Goal: Transaction & Acquisition: Subscribe to service/newsletter

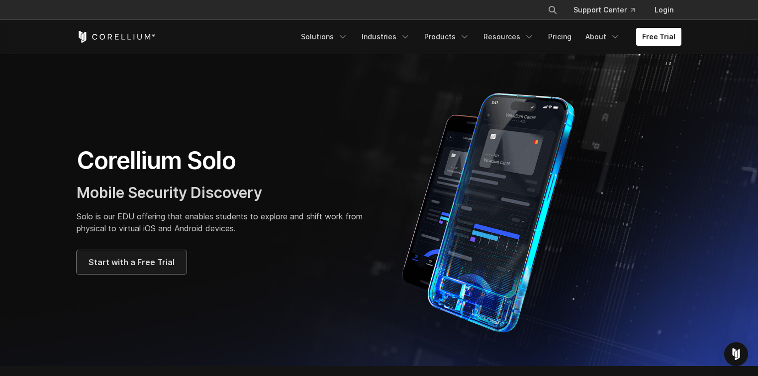
click at [138, 268] on span "Start with a Free Trial" at bounding box center [132, 262] width 86 height 12
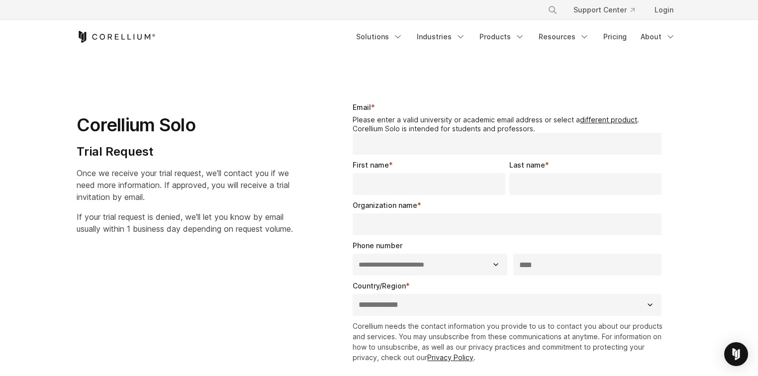
select select "**"
click at [439, 129] on legend "Please enter a valid university or academic email address or select a different…" at bounding box center [509, 123] width 313 height 17
click at [401, 179] on div "First name *" at bounding box center [431, 177] width 156 height 35
drag, startPoint x: 380, startPoint y: 195, endPoint x: 386, endPoint y: 165, distance: 30.8
click at [380, 195] on input "First name *" at bounding box center [429, 184] width 152 height 22
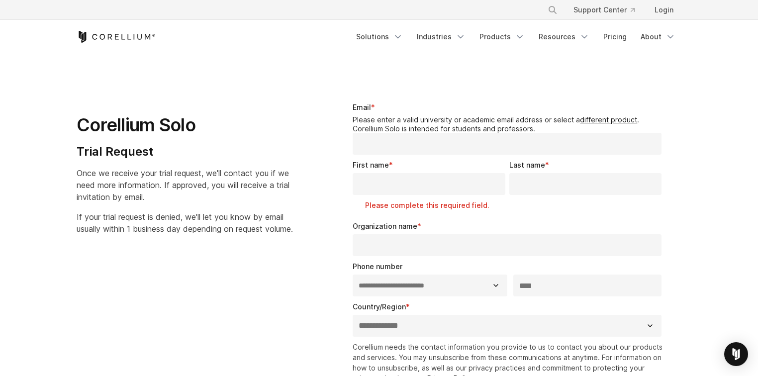
click at [375, 150] on input "Email *" at bounding box center [507, 144] width 309 height 22
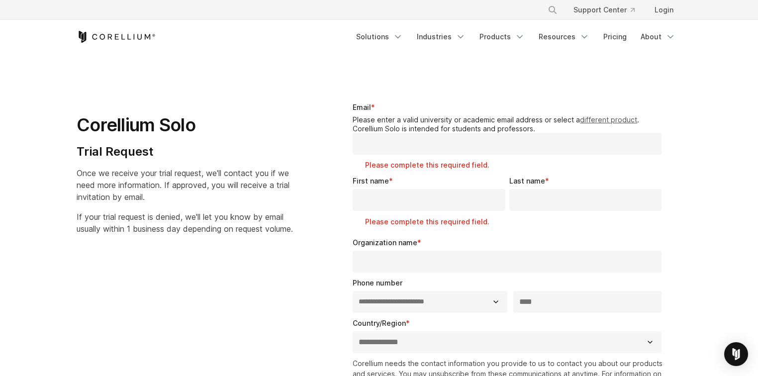
click at [603, 124] on link "different product" at bounding box center [608, 119] width 57 height 8
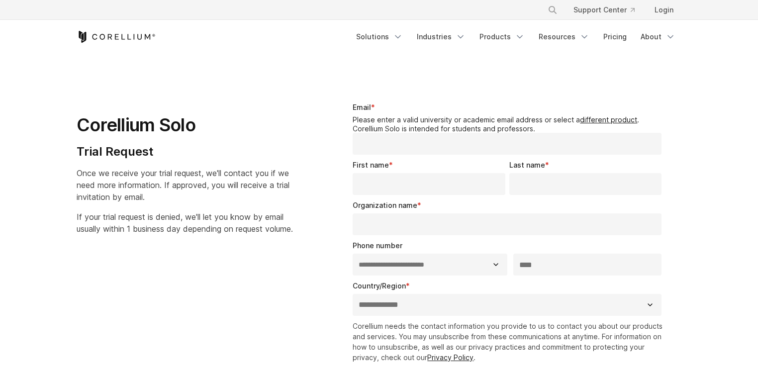
select select "**"
click at [464, 54] on div "Free Trial Solutions" at bounding box center [379, 37] width 605 height 34
click at [473, 46] on link "Products" at bounding box center [501, 37] width 57 height 18
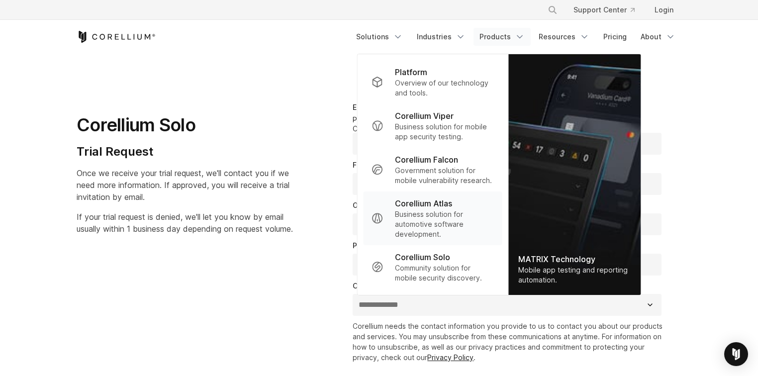
click at [395, 239] on p "Business solution for automotive software development." at bounding box center [444, 224] width 99 height 30
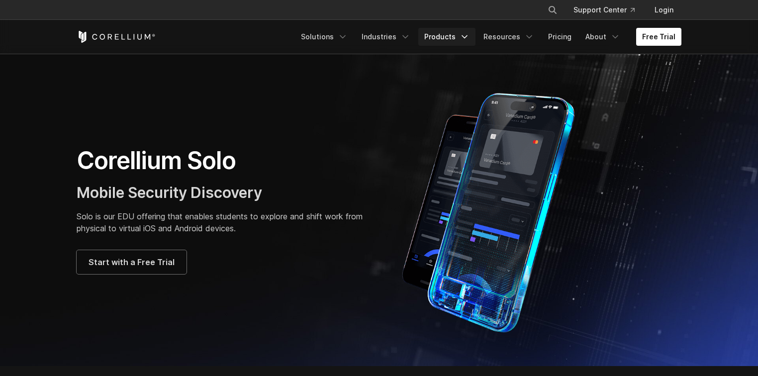
click at [418, 46] on link "Products" at bounding box center [446, 37] width 57 height 18
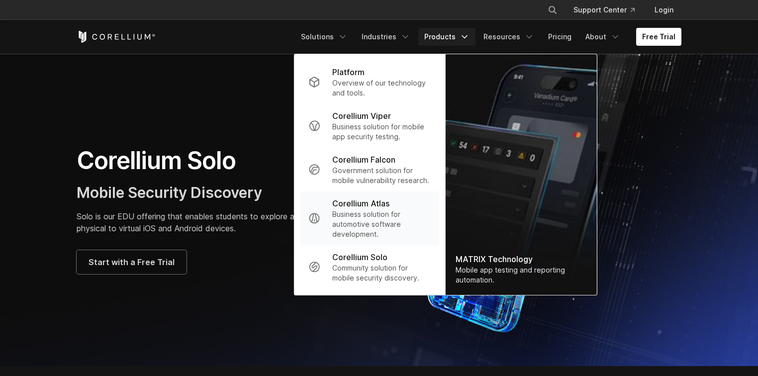
click at [332, 239] on p "Business solution for automotive software development." at bounding box center [381, 224] width 99 height 30
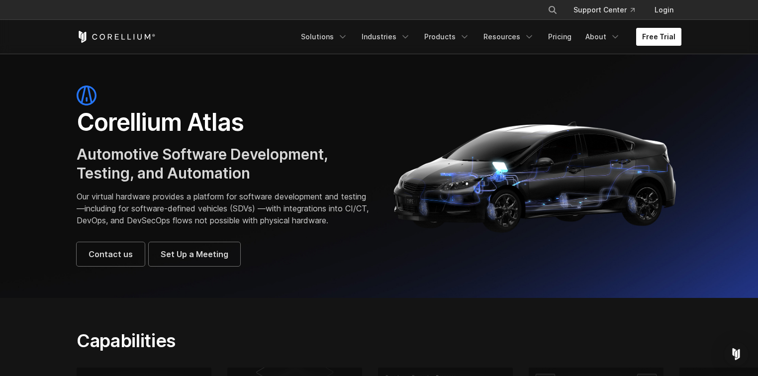
click at [650, 46] on link "Free Trial" at bounding box center [658, 37] width 45 height 18
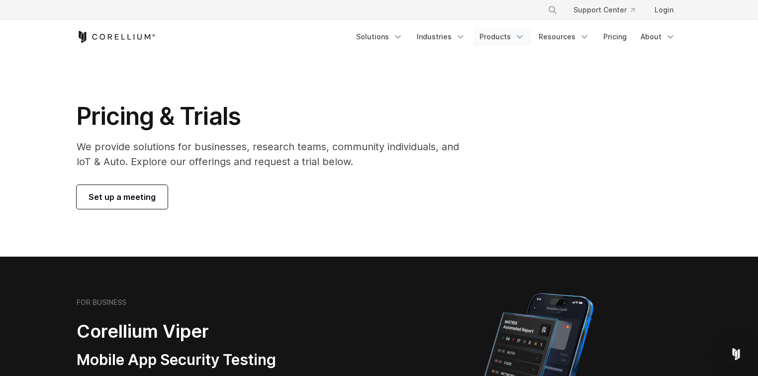
click at [473, 45] on link "Products" at bounding box center [501, 37] width 57 height 18
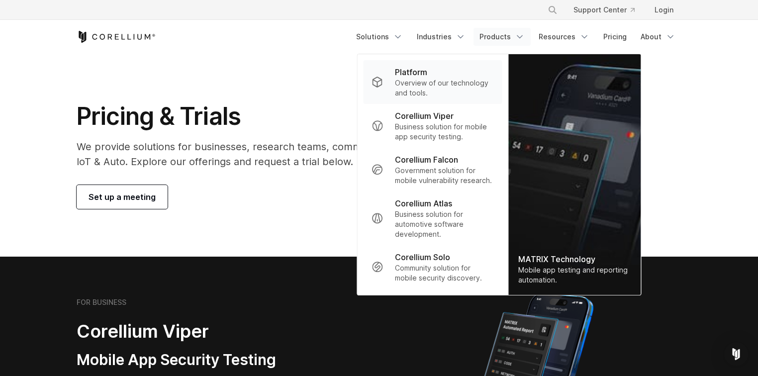
click at [395, 78] on p "Platform" at bounding box center [411, 72] width 32 height 12
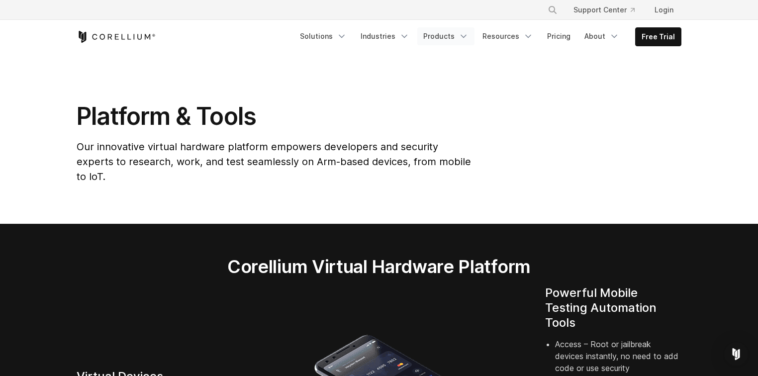
click at [417, 45] on link "Products" at bounding box center [445, 36] width 57 height 18
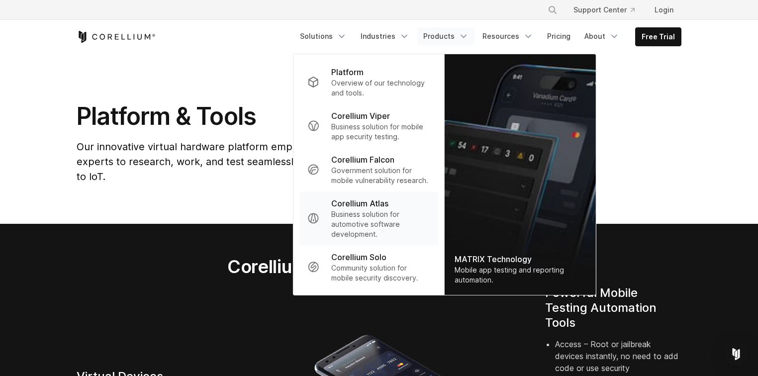
click at [331, 239] on p "Business solution for automotive software development." at bounding box center [380, 224] width 99 height 30
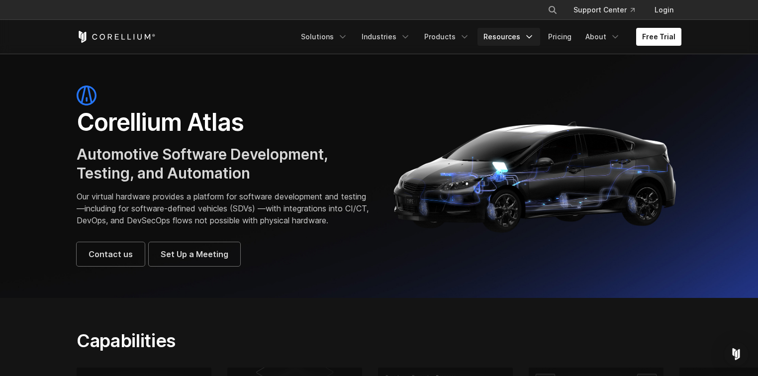
click at [477, 46] on link "Resources" at bounding box center [508, 37] width 63 height 18
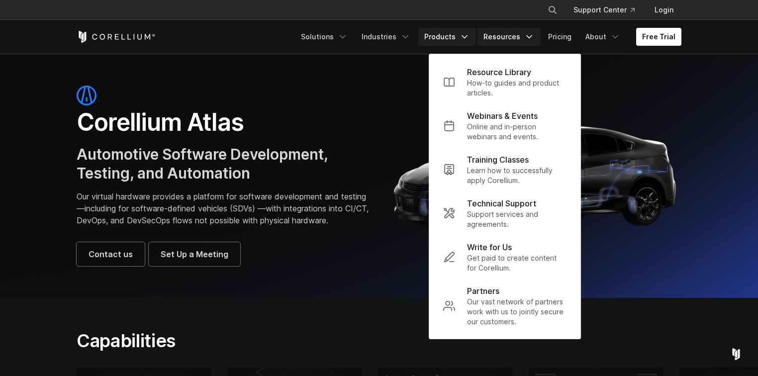
click at [418, 46] on link "Products" at bounding box center [446, 37] width 57 height 18
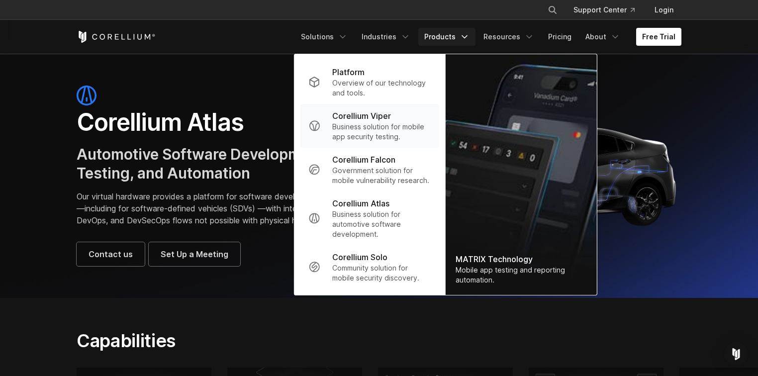
click at [332, 137] on p "Business solution for mobile app security testing." at bounding box center [381, 132] width 99 height 20
